Goal: Information Seeking & Learning: Learn about a topic

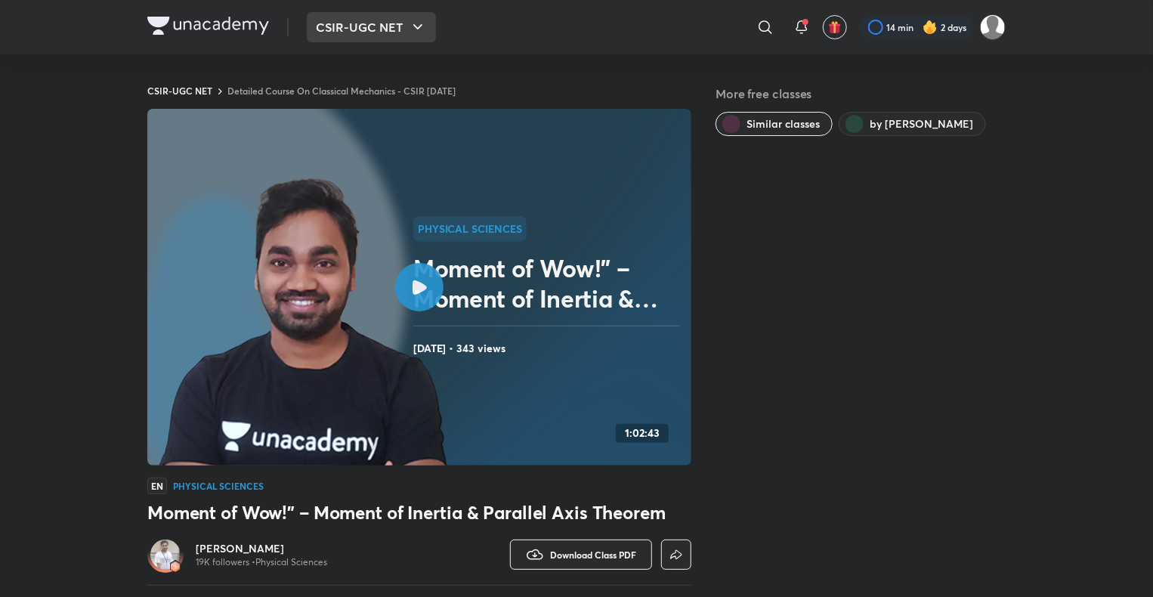
click at [377, 23] on button "CSIR-UGC NET" at bounding box center [371, 27] width 129 height 30
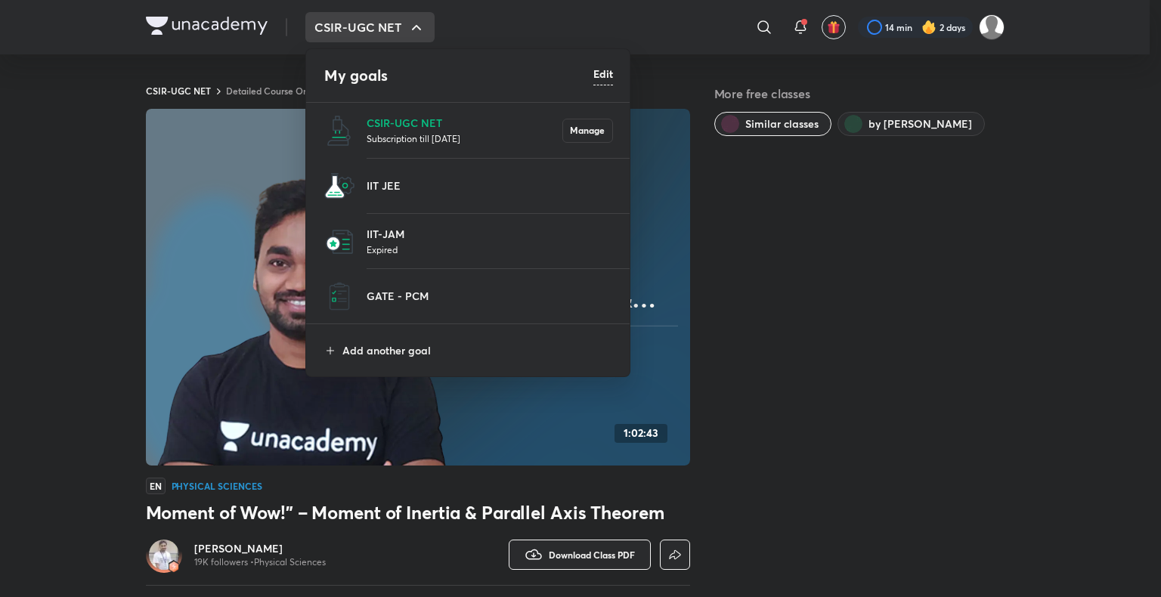
click at [668, 83] on div at bounding box center [580, 298] width 1161 height 597
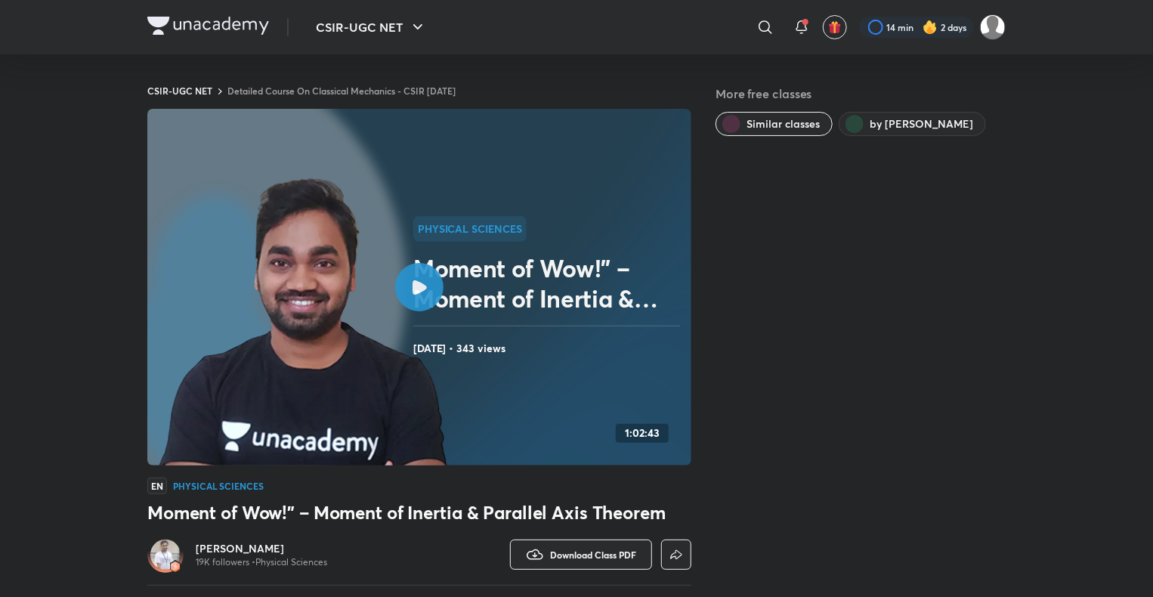
click at [248, 14] on div "CSIR-UGC NET ​ 14 min 2 days" at bounding box center [576, 27] width 858 height 54
click at [227, 24] on img at bounding box center [208, 26] width 122 height 18
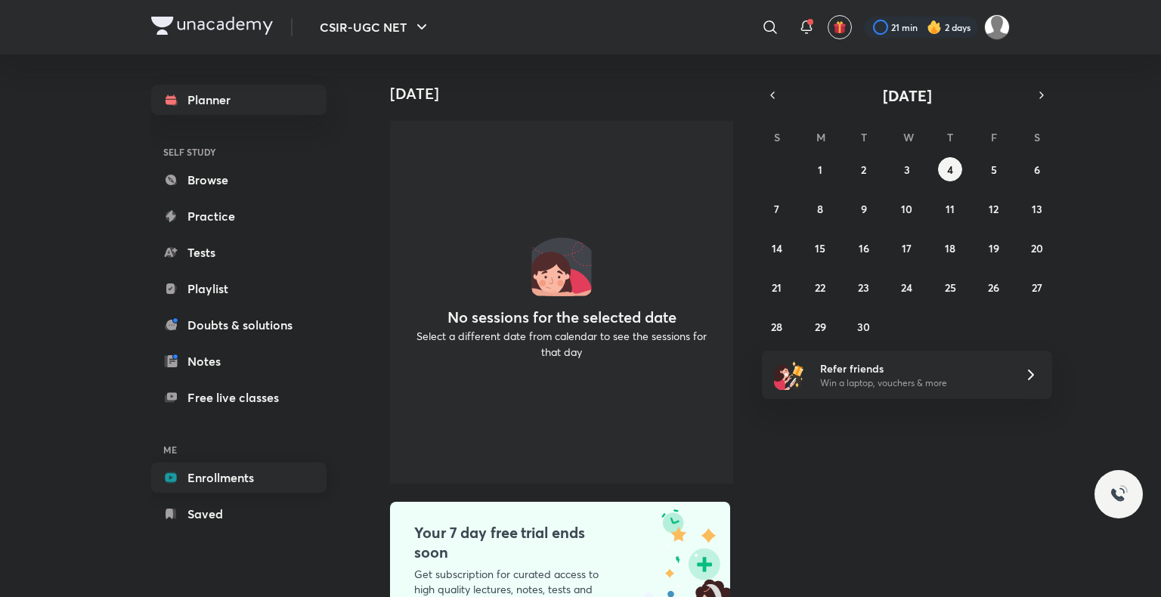
click at [233, 477] on link "Enrollments" at bounding box center [238, 477] width 175 height 30
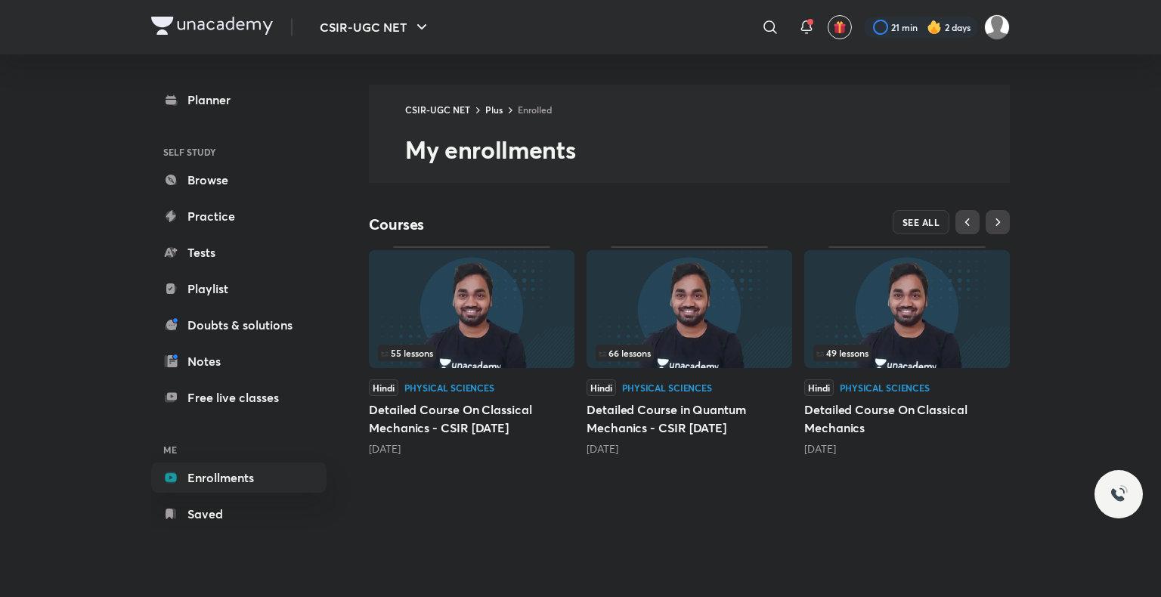
click at [509, 361] on div "55 lessons" at bounding box center [471, 353] width 187 height 17
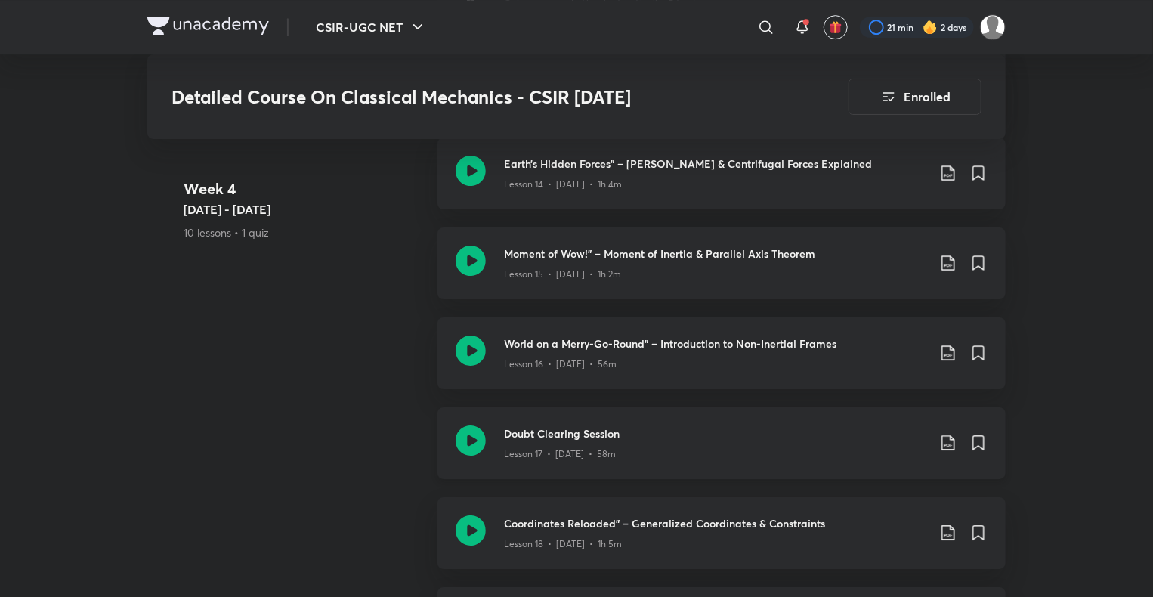
scroll to position [2496, 0]
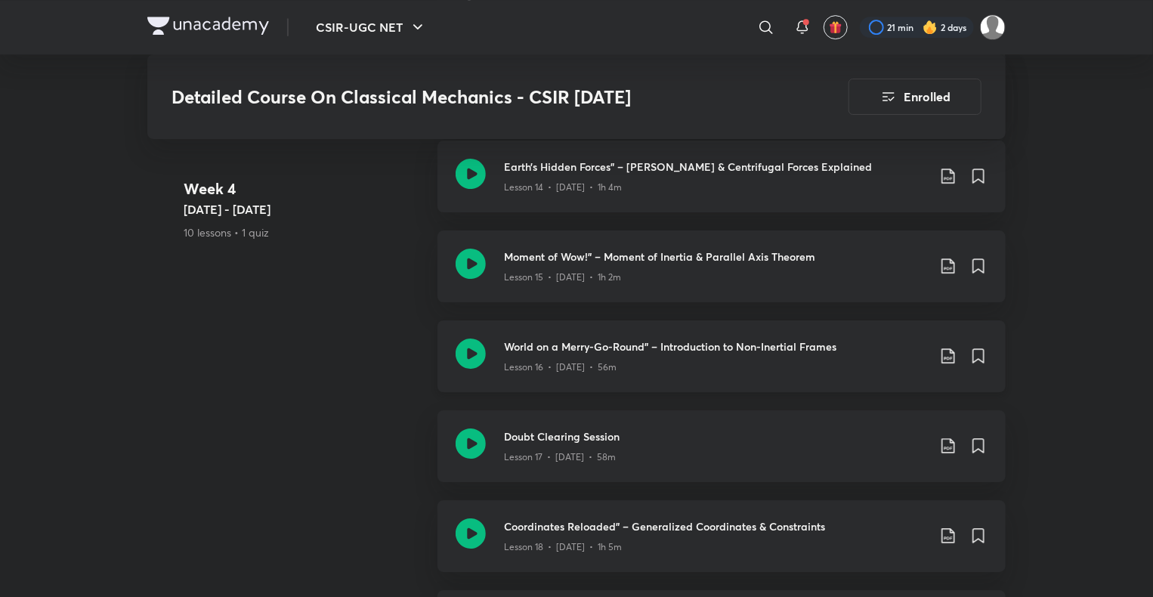
click at [476, 369] on icon at bounding box center [471, 354] width 30 height 30
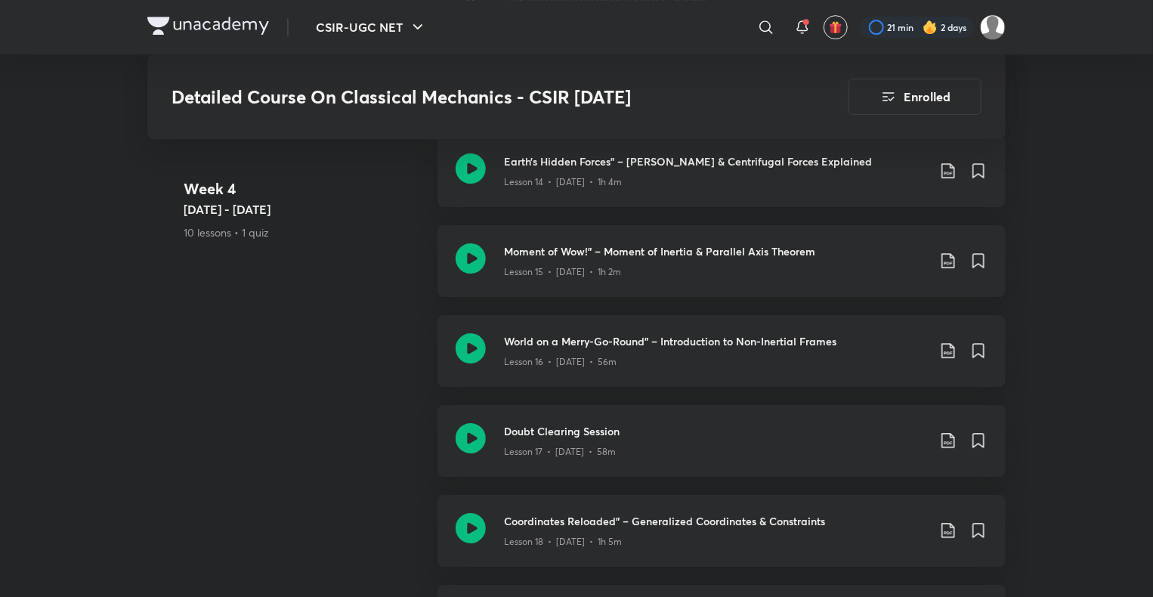
scroll to position [2500, 0]
click at [949, 271] on icon at bounding box center [948, 262] width 18 height 18
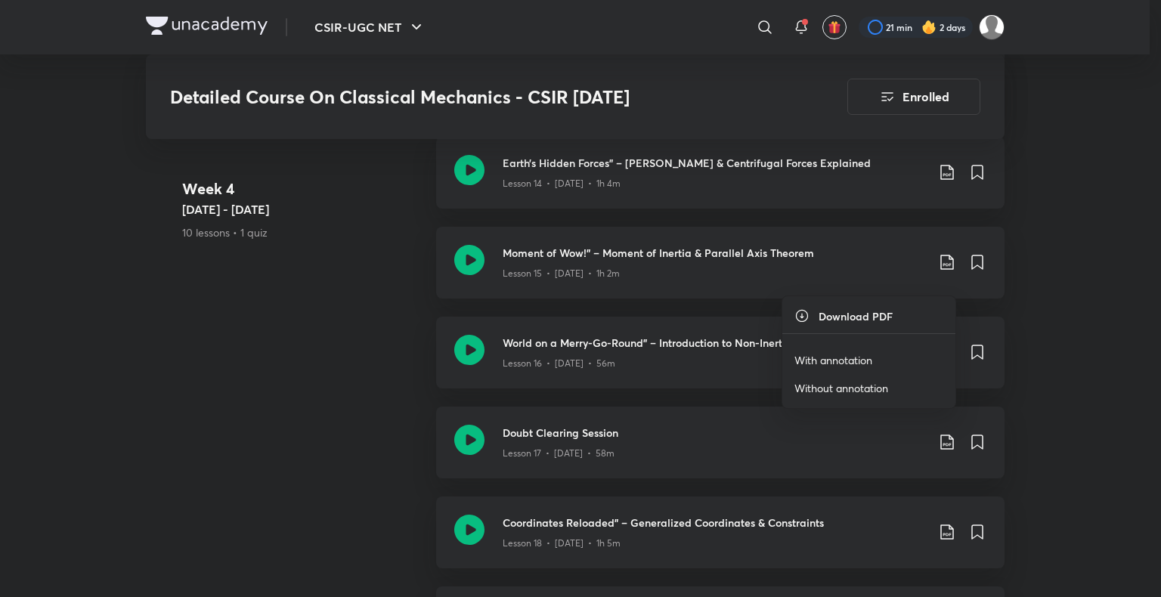
click at [822, 359] on p "With annotation" at bounding box center [833, 360] width 78 height 16
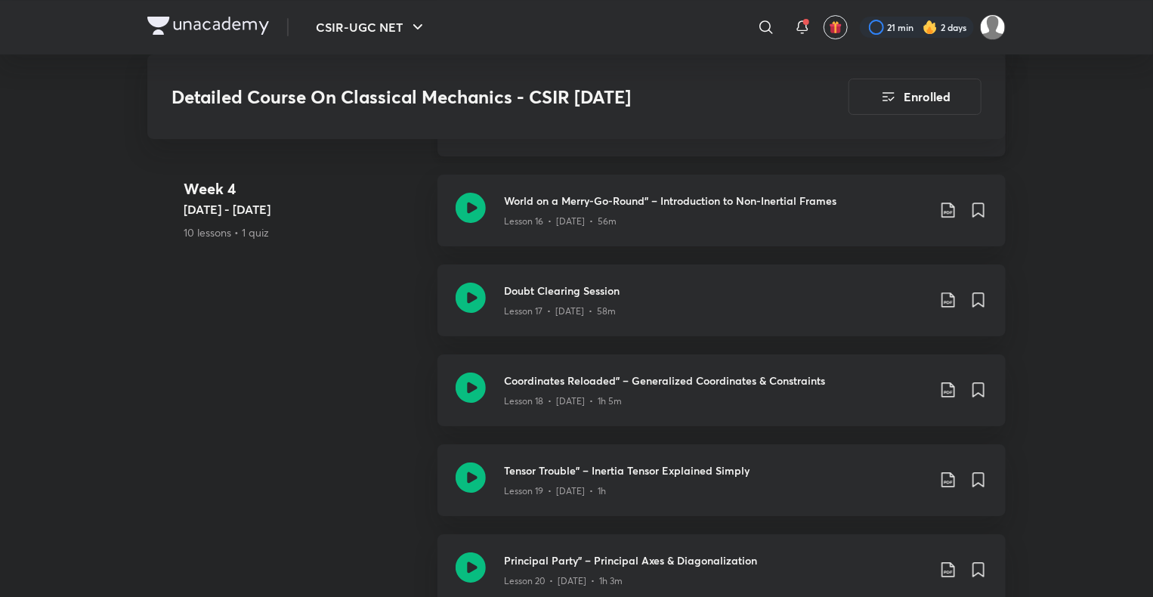
scroll to position [2642, 0]
click at [951, 309] on icon at bounding box center [948, 300] width 18 height 18
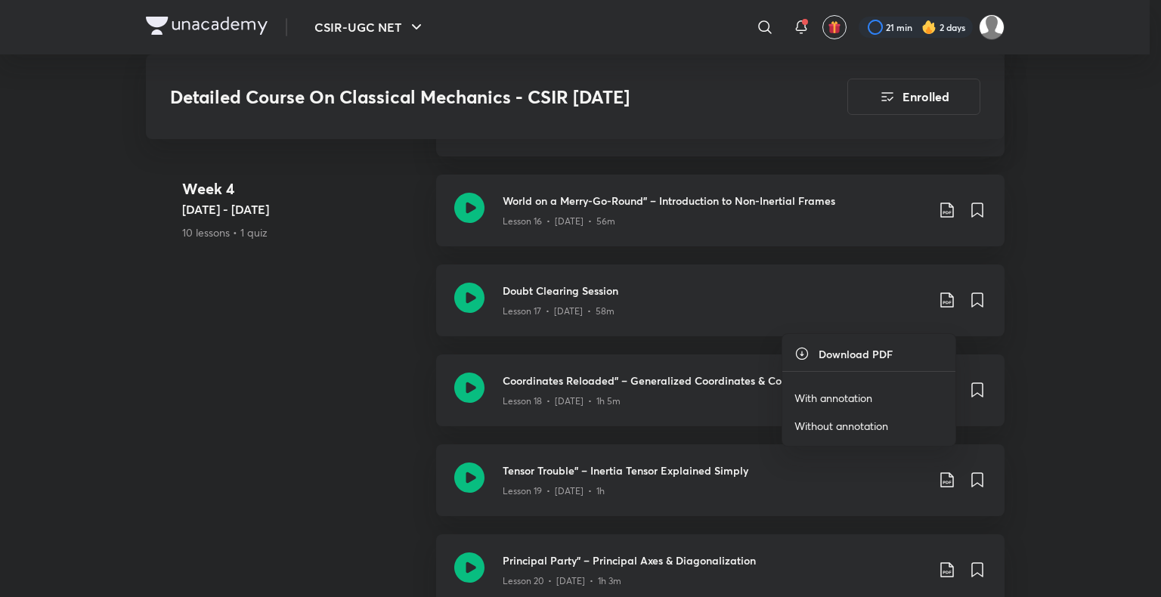
click at [843, 391] on p "With annotation" at bounding box center [833, 398] width 78 height 16
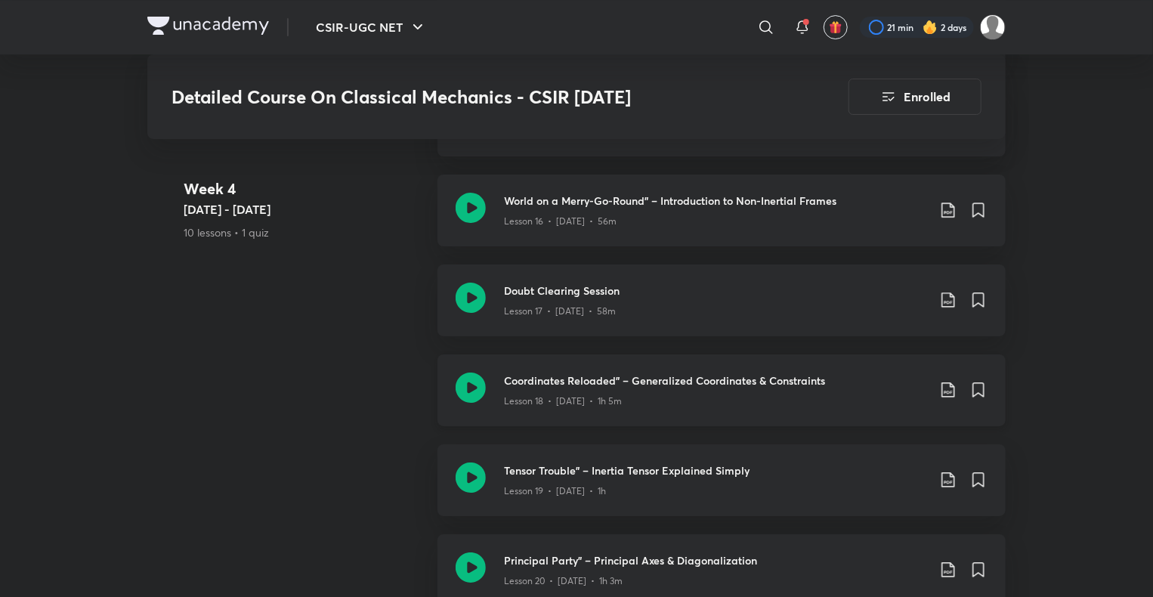
scroll to position [2678, 0]
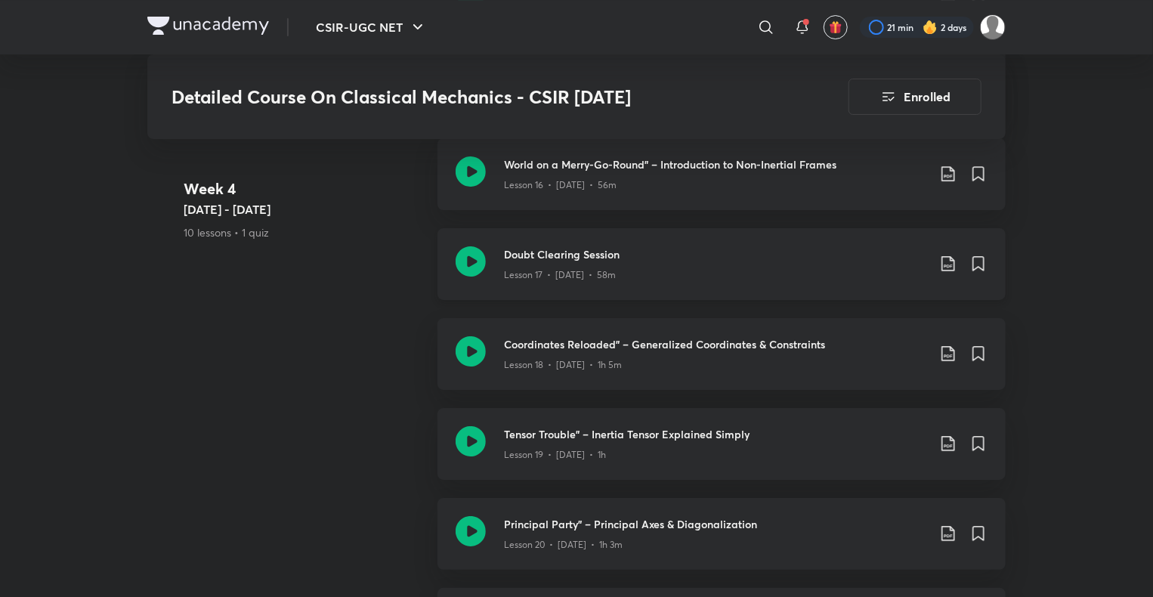
click at [626, 262] on h3 "Doubt Clearing Session" at bounding box center [715, 254] width 423 height 16
